Goal: Navigation & Orientation: Find specific page/section

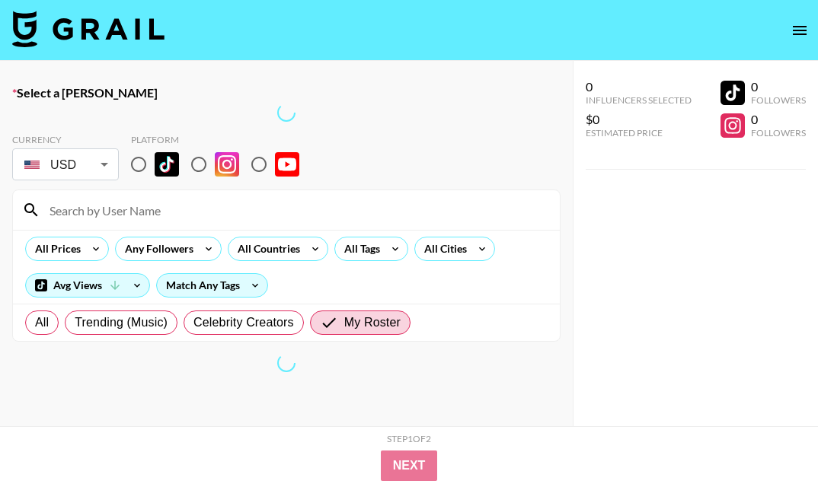
click at [793, 28] on icon "open drawer" at bounding box center [799, 30] width 18 height 18
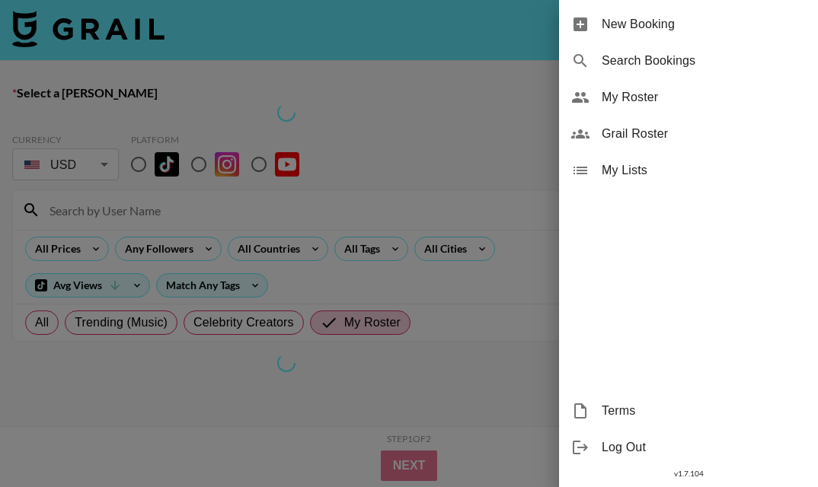
click at [642, 97] on span "My Roster" at bounding box center [704, 97] width 204 height 18
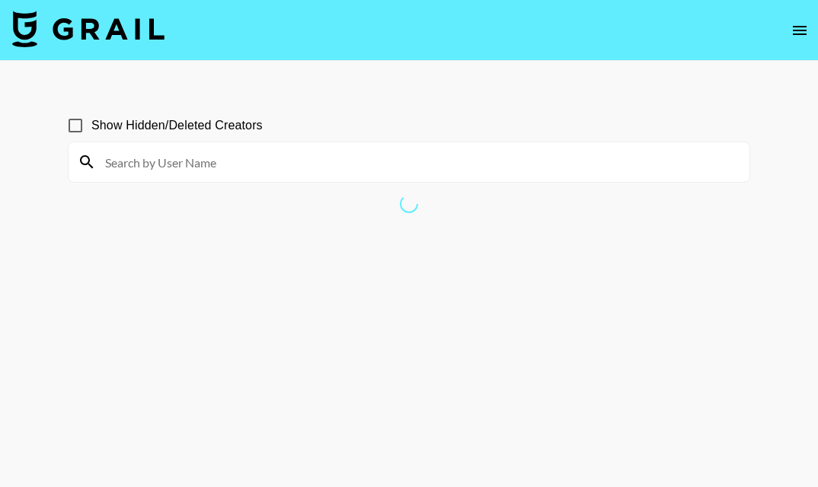
click at [586, 99] on section "Show Hidden/Deleted Creators" at bounding box center [409, 139] width 682 height 85
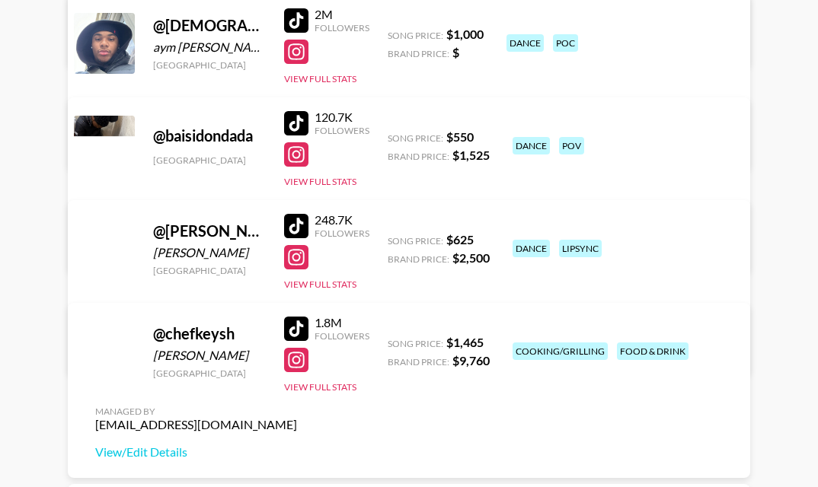
scroll to position [1602, 0]
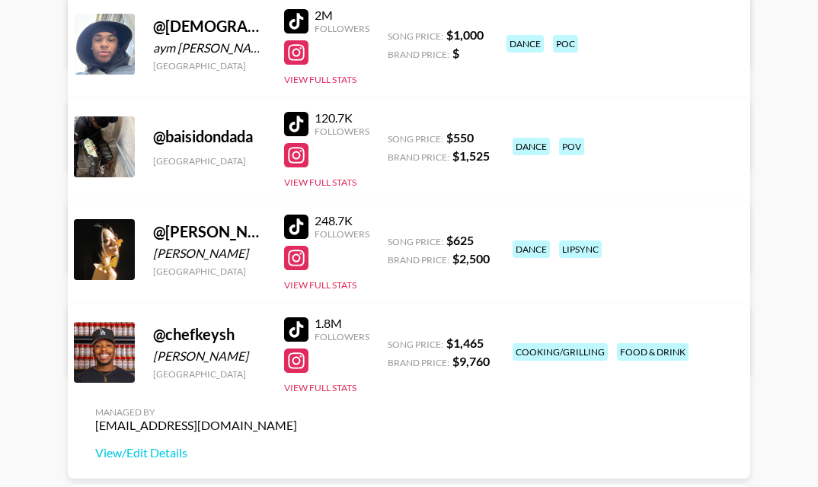
click at [298, 17] on div at bounding box center [296, 21] width 24 height 24
click at [301, 59] on div at bounding box center [296, 52] width 24 height 24
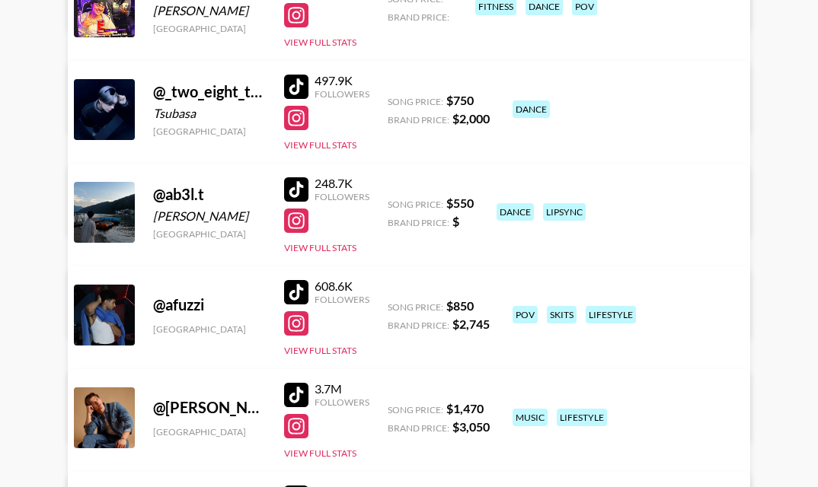
scroll to position [0, 0]
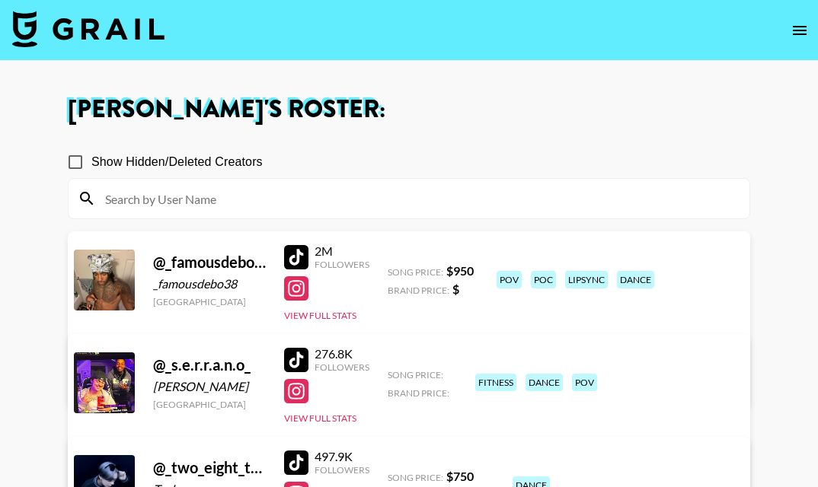
click at [284, 187] on input at bounding box center [418, 199] width 644 height 24
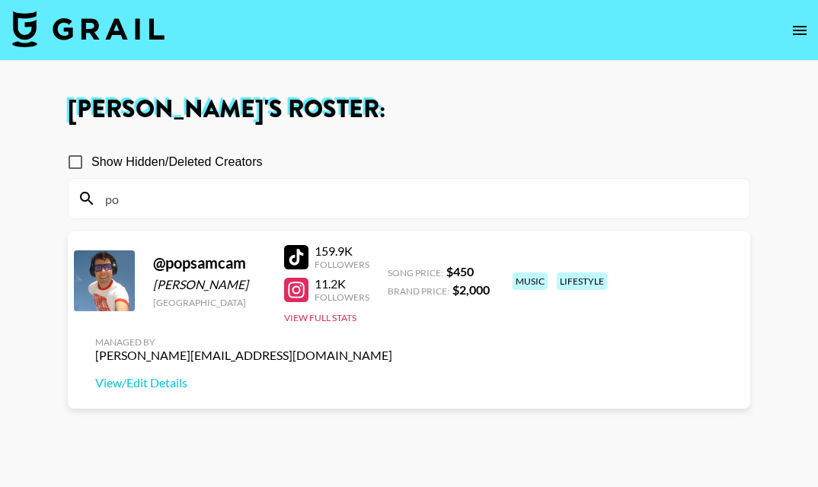
type input "p"
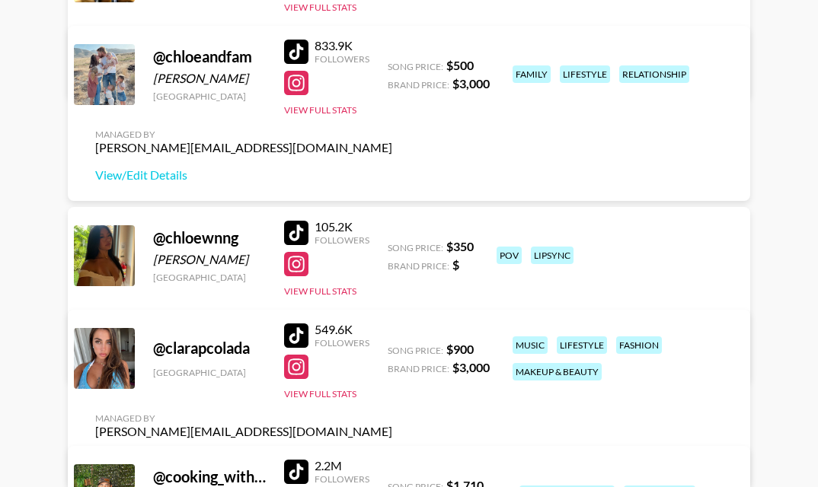
scroll to position [2243, 0]
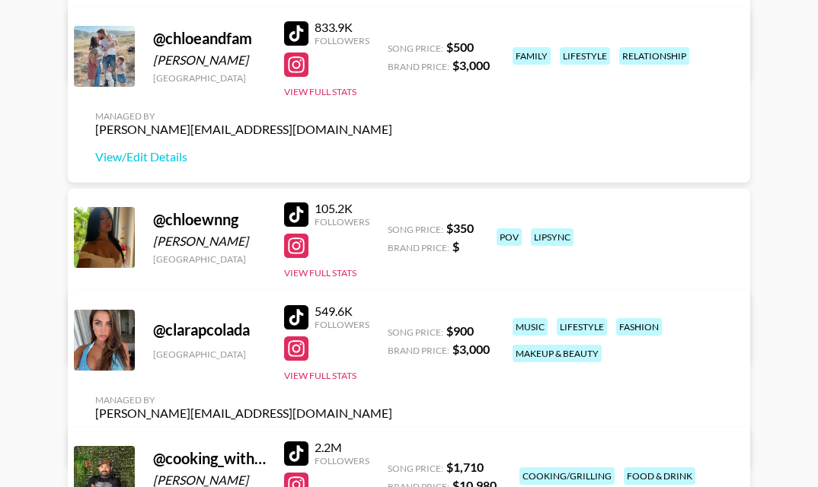
click at [294, 328] on div at bounding box center [296, 317] width 24 height 24
click at [289, 361] on div at bounding box center [296, 349] width 24 height 24
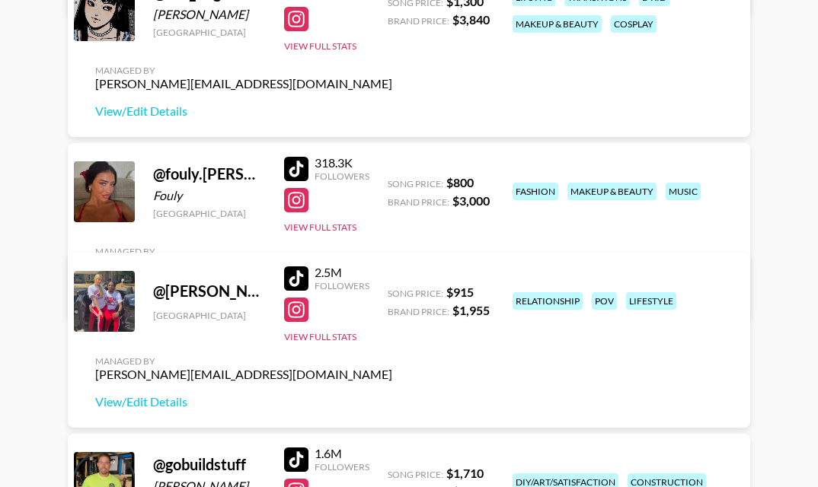
scroll to position [3599, 0]
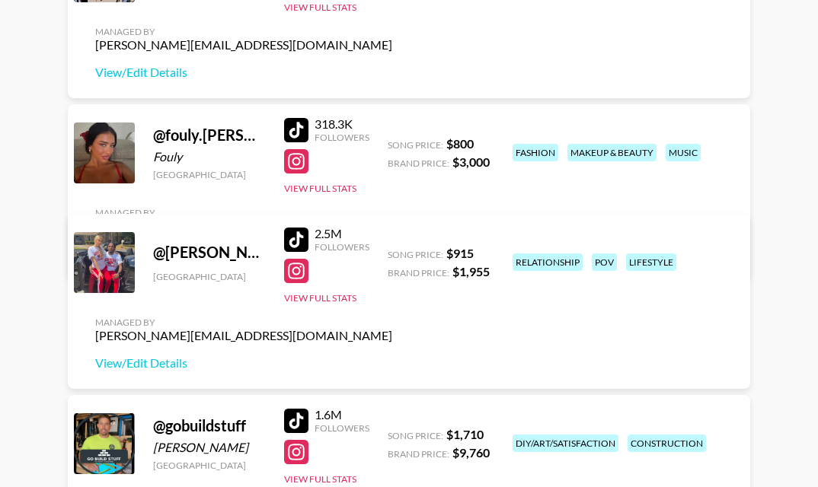
click at [293, 135] on div at bounding box center [296, 130] width 24 height 24
click at [295, 164] on div at bounding box center [296, 161] width 24 height 24
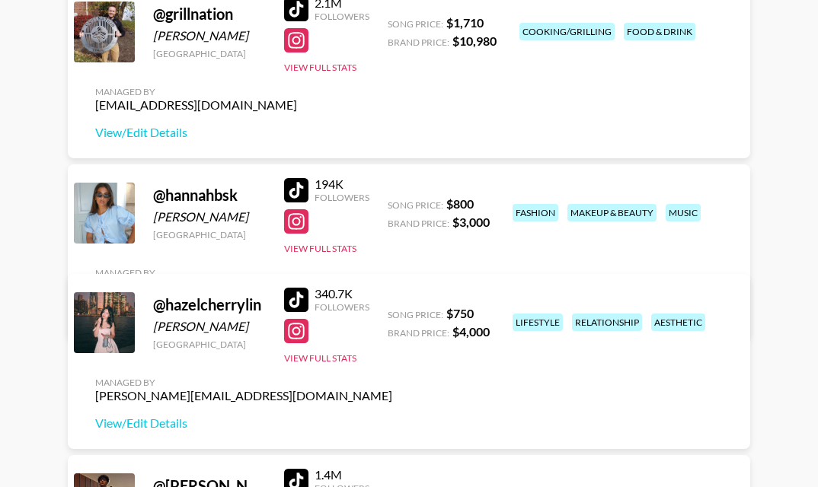
scroll to position [4194, 0]
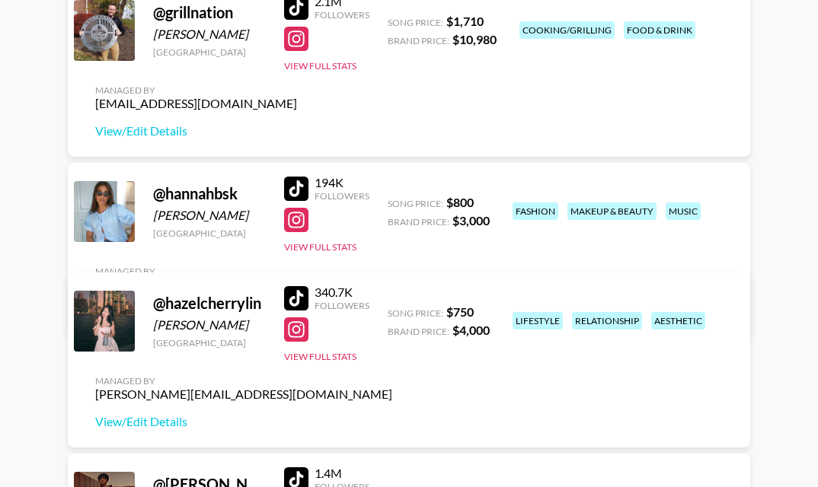
click at [294, 190] on div at bounding box center [296, 189] width 24 height 24
click at [292, 222] on div at bounding box center [296, 220] width 24 height 24
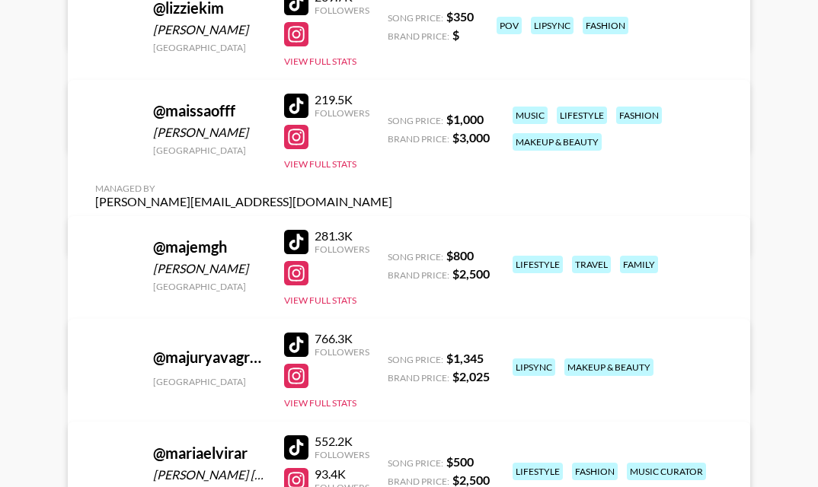
scroll to position [8301, 0]
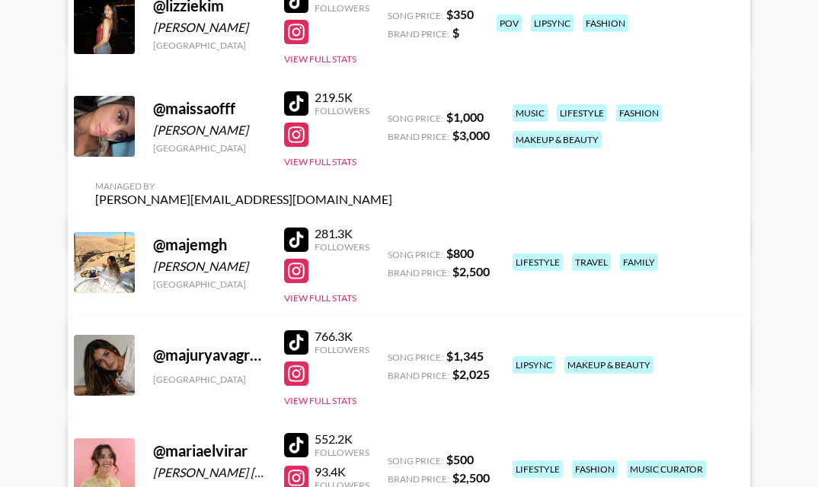
click at [302, 116] on div at bounding box center [296, 103] width 24 height 24
click at [297, 147] on div at bounding box center [296, 135] width 24 height 24
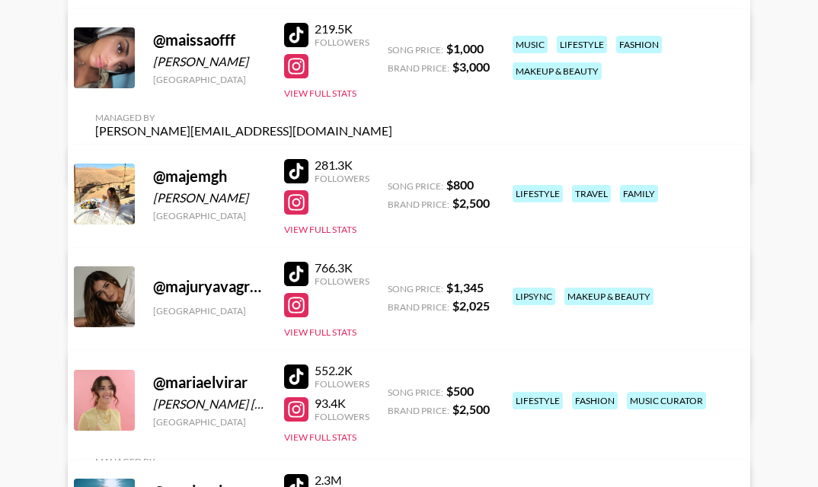
scroll to position [8396, 0]
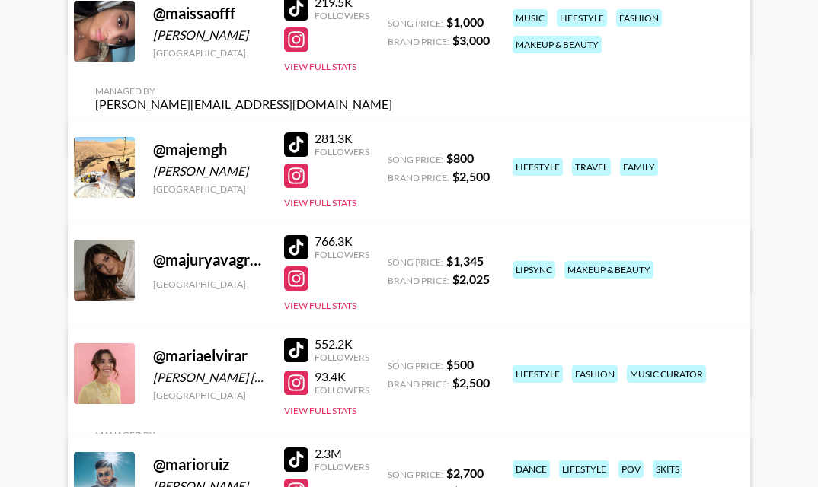
click at [301, 133] on div at bounding box center [296, 145] width 24 height 24
click at [298, 177] on div at bounding box center [296, 176] width 24 height 24
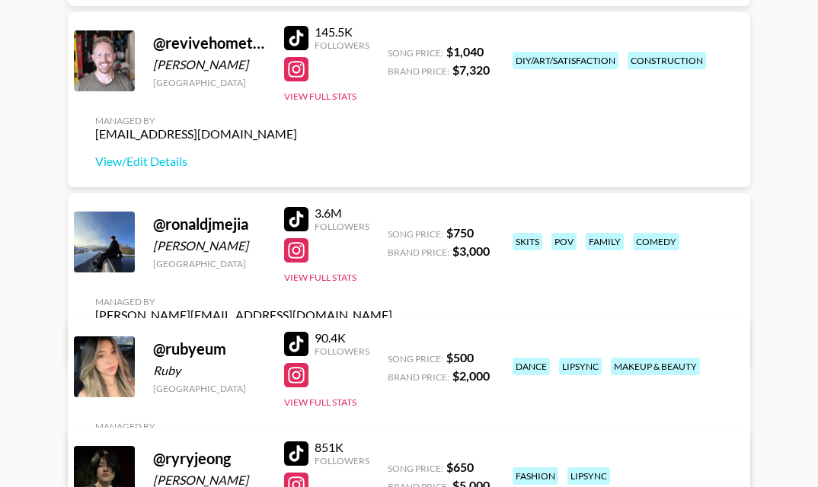
scroll to position [10450, 0]
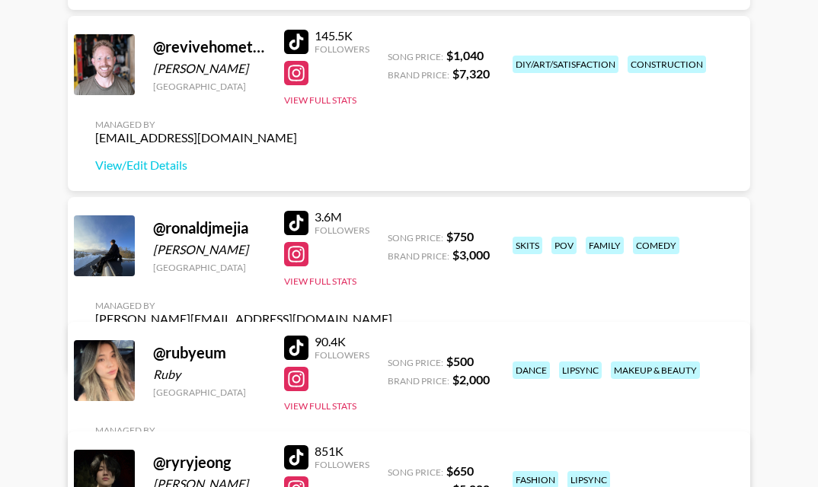
click at [295, 69] on div at bounding box center [296, 73] width 24 height 24
